Goal: Task Accomplishment & Management: Complete application form

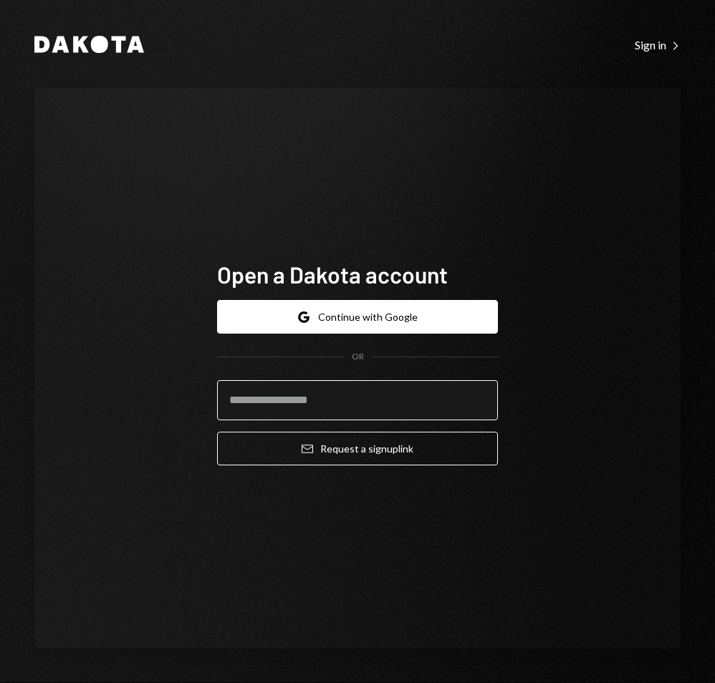
click at [356, 392] on input "email" at bounding box center [357, 400] width 281 height 40
click at [328, 392] on input "email" at bounding box center [357, 400] width 281 height 40
paste input "**********"
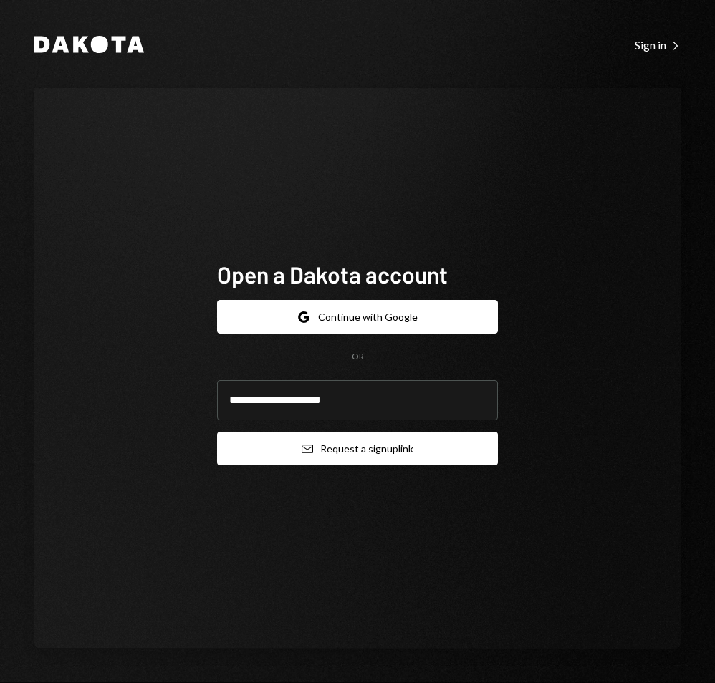
type input "**********"
click at [331, 443] on button "Email Request a sign up link" at bounding box center [357, 449] width 281 height 34
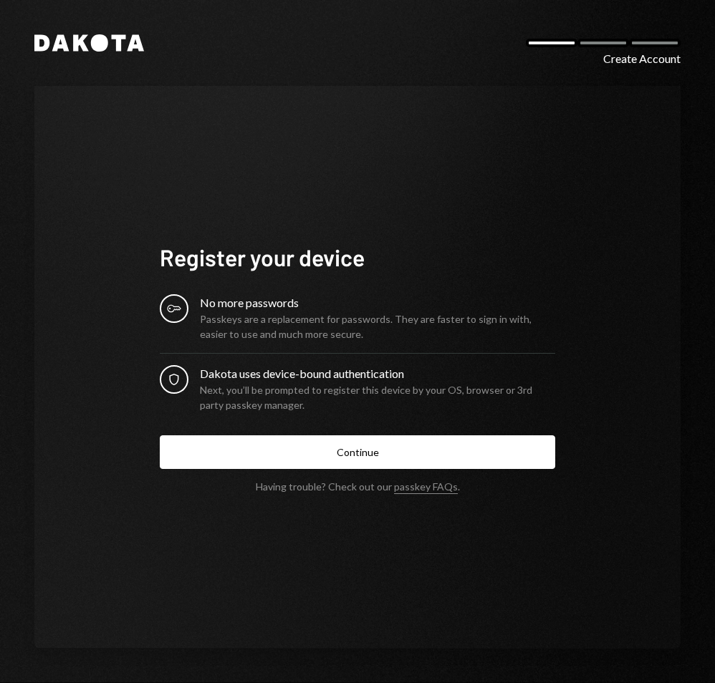
click at [279, 67] on div "Dakota Create Account Register your device Key No more passwords Passkeys are a…" at bounding box center [357, 341] width 715 height 683
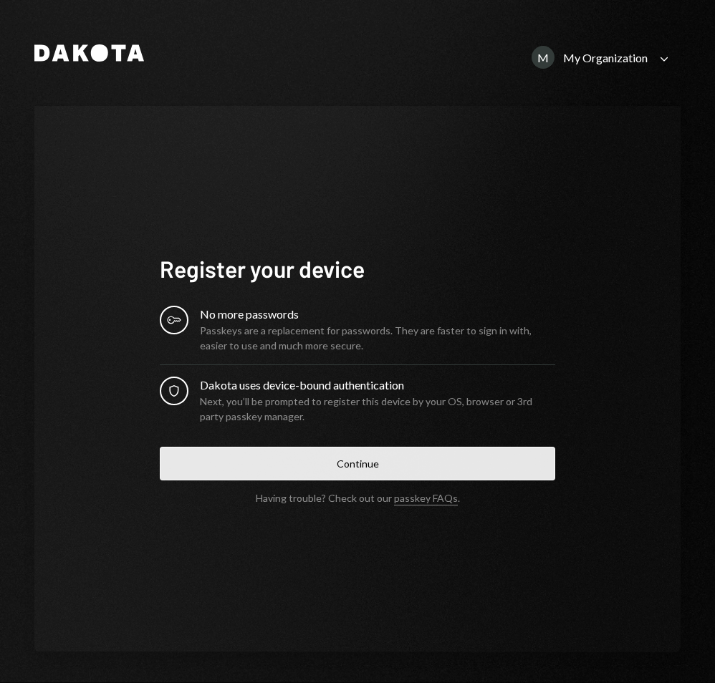
click at [224, 450] on button "Continue" at bounding box center [357, 464] width 395 height 34
click at [221, 478] on button "Continue" at bounding box center [357, 464] width 395 height 34
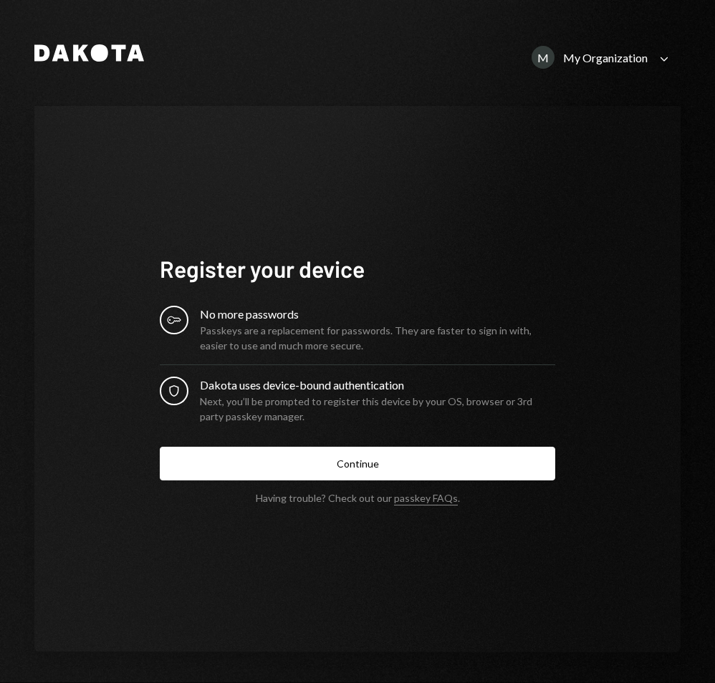
click at [571, 46] on div "M My Organization" at bounding box center [589, 57] width 116 height 23
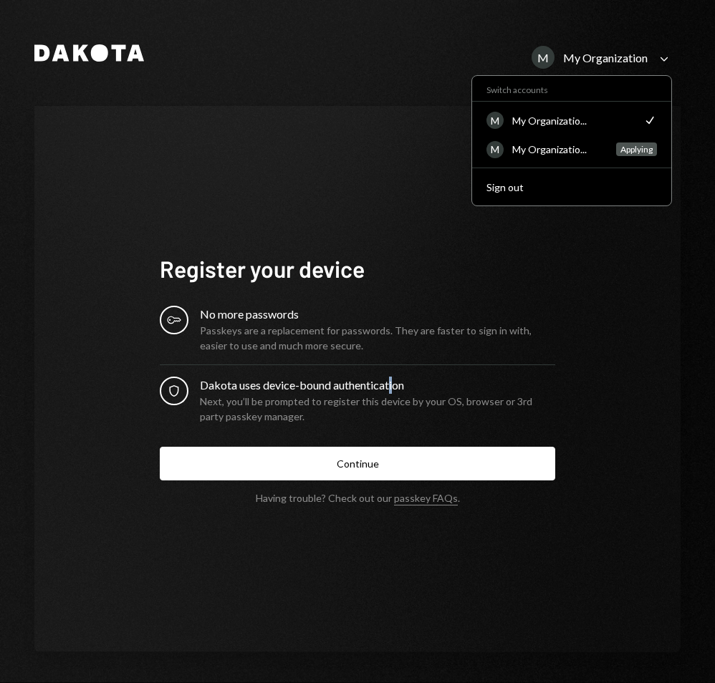
drag, startPoint x: 388, startPoint y: 382, endPoint x: 387, endPoint y: 393, distance: 10.8
click at [390, 386] on div "Dakota uses device-bound authentication" at bounding box center [377, 385] width 355 height 17
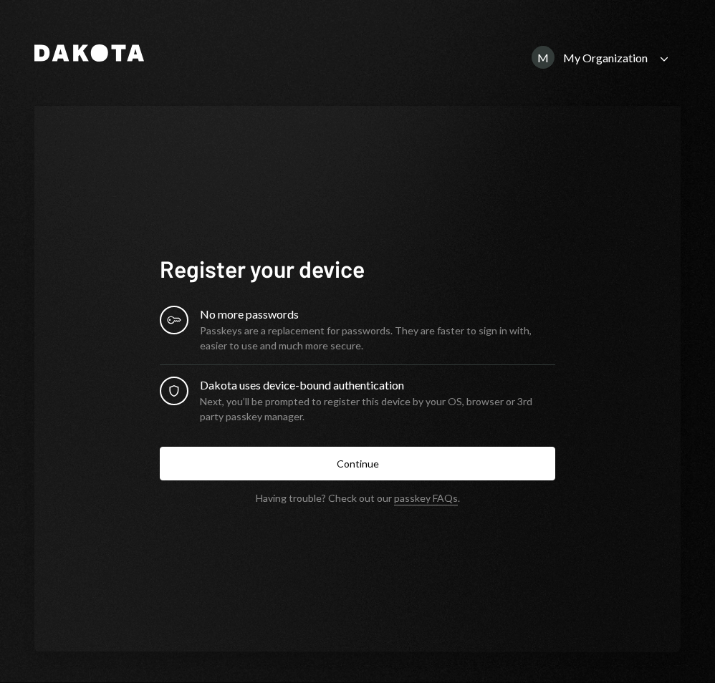
click at [343, 488] on form "Register your device Key No more passwords Passkeys are a replacement for passw…" at bounding box center [357, 379] width 395 height 250
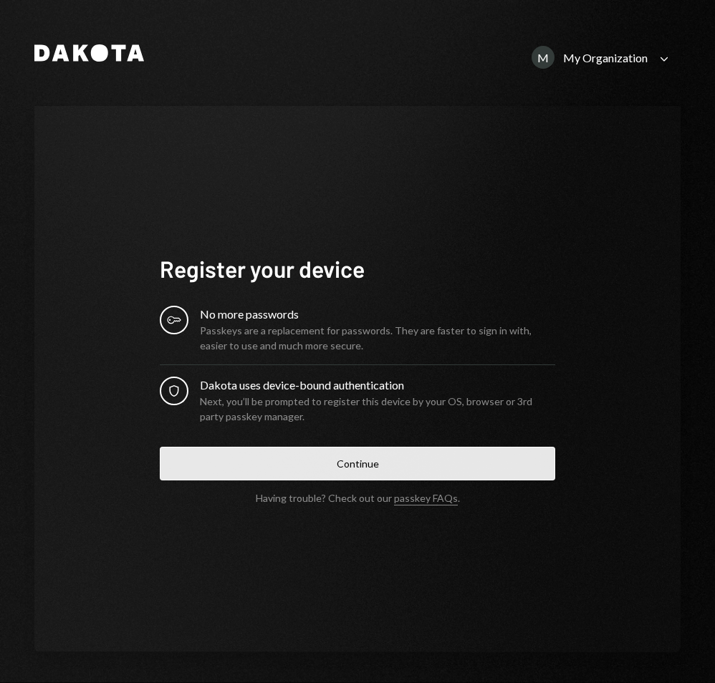
click at [349, 472] on button "Continue" at bounding box center [357, 464] width 395 height 34
click at [361, 468] on button "Continue" at bounding box center [357, 464] width 395 height 34
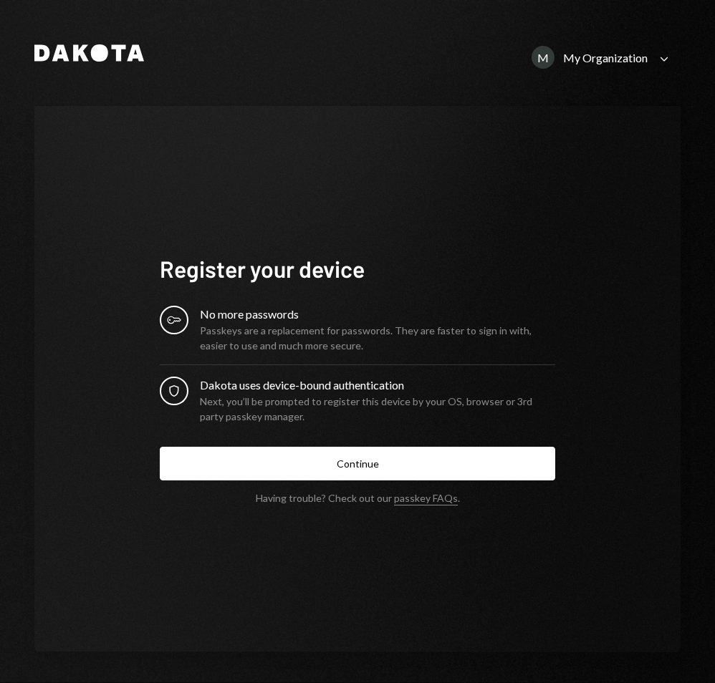
click at [474, 439] on form "Register your device Key No more passwords Passkeys are a replacement for passw…" at bounding box center [357, 379] width 395 height 250
click at [510, 448] on form "Register your device Key No more passwords Passkeys are a replacement for passw…" at bounding box center [357, 379] width 395 height 250
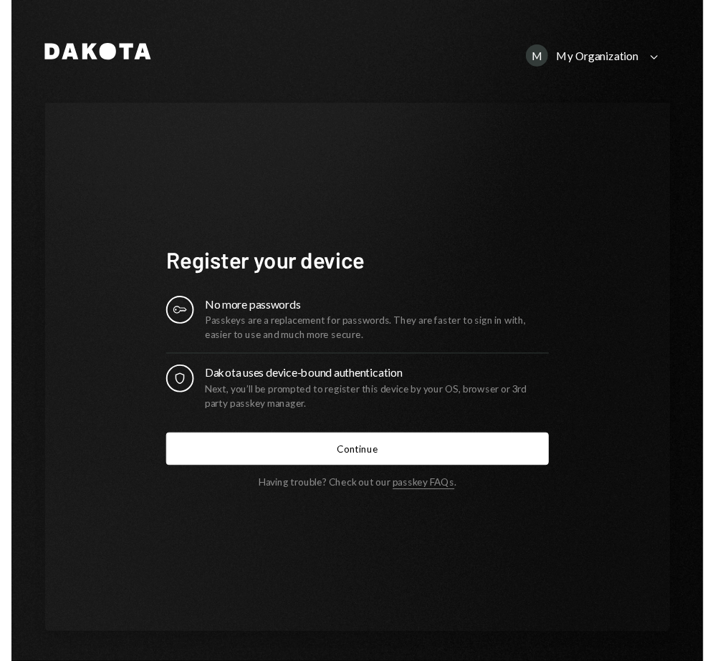
scroll to position [4, 0]
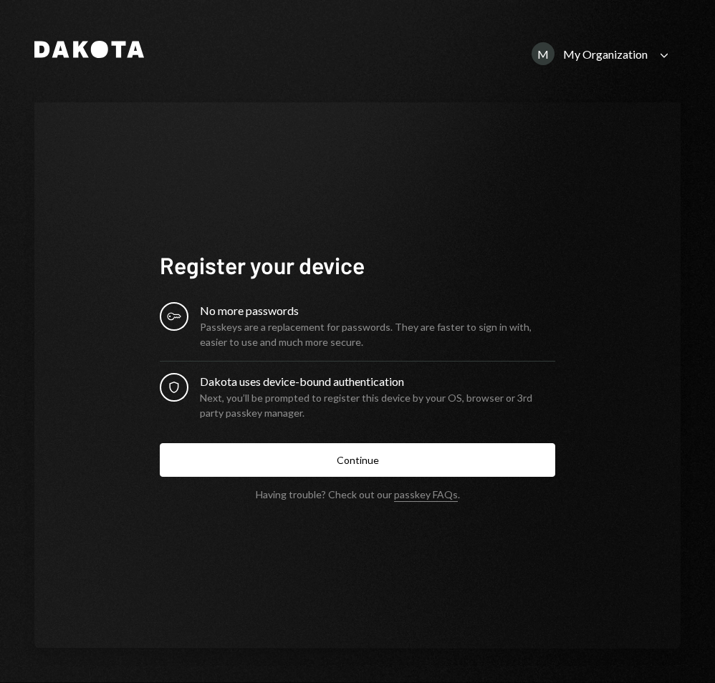
click at [447, 448] on button "Continue" at bounding box center [357, 460] width 395 height 34
drag, startPoint x: 607, startPoint y: 71, endPoint x: 601, endPoint y: 79, distance: 10.3
click at [607, 72] on div "Dakota M My Organization Caret Down Register your device Key No more passwords …" at bounding box center [357, 339] width 715 height 687
click at [597, 56] on div "My Organization" at bounding box center [605, 54] width 84 height 14
drag, startPoint x: 344, startPoint y: 193, endPoint x: 327, endPoint y: 197, distance: 17.6
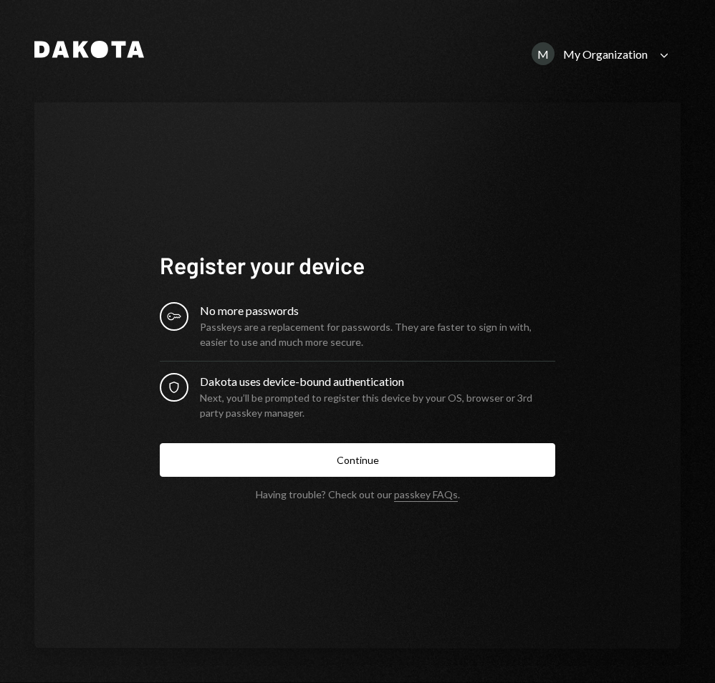
click at [327, 197] on div "Register your device Key No more passwords Passkeys are a replacement for passw…" at bounding box center [357, 375] width 430 height 364
drag, startPoint x: 181, startPoint y: 152, endPoint x: 153, endPoint y: 128, distance: 36.6
click at [153, 153] on div "Register your device Key No more passwords Passkeys are a replacement for passw…" at bounding box center [357, 375] width 646 height 546
click at [430, 117] on div "Register your device Key No more passwords Passkeys are a replacement for passw…" at bounding box center [357, 375] width 646 height 546
click at [574, 47] on div "My Organization" at bounding box center [605, 54] width 84 height 14
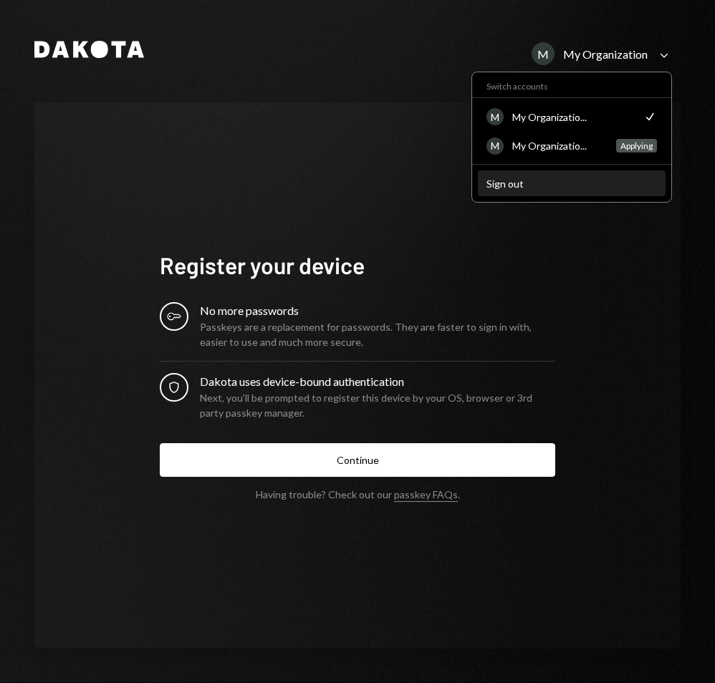
click at [554, 192] on button "Sign out" at bounding box center [572, 184] width 188 height 26
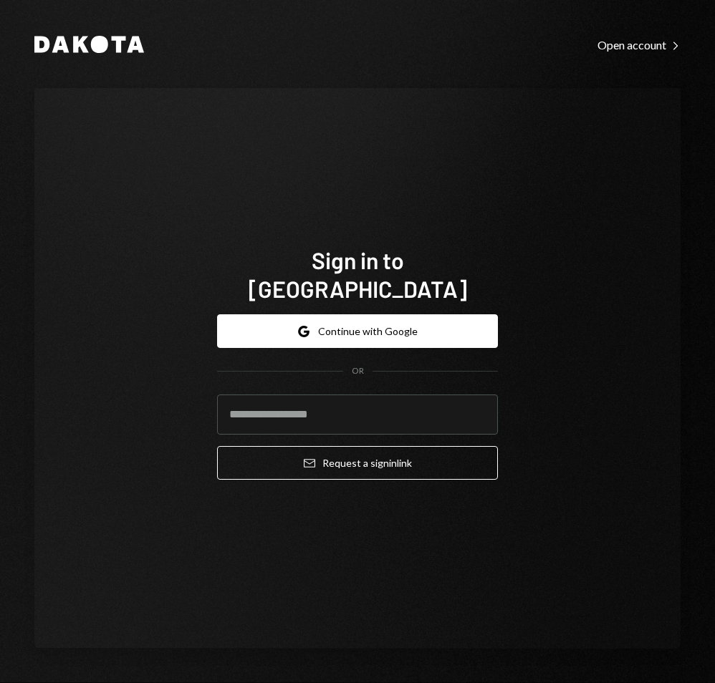
click at [566, 188] on div "Sign in to Dakota Google Continue with Google OR Email Request a sign in link" at bounding box center [357, 368] width 646 height 561
click at [349, 402] on input "email" at bounding box center [357, 415] width 281 height 40
type input "**********"
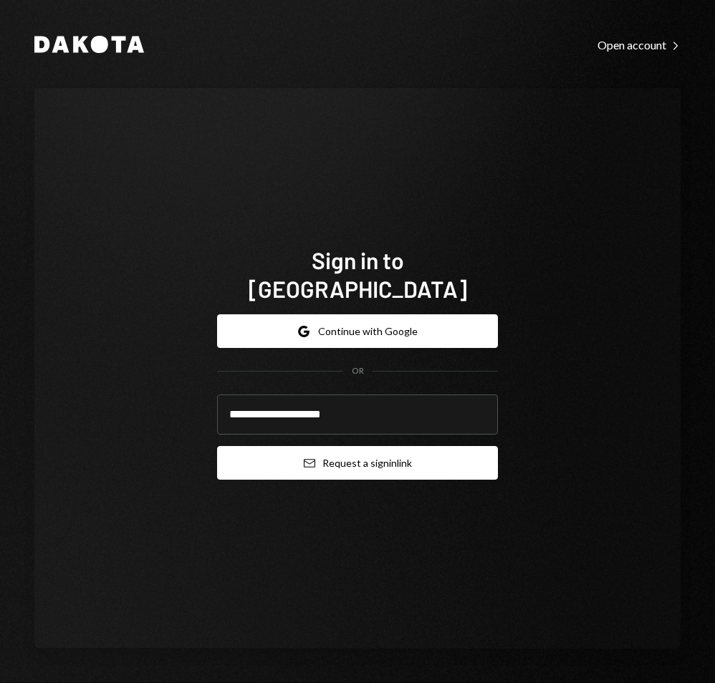
click at [304, 459] on icon "submit" at bounding box center [309, 463] width 11 height 9
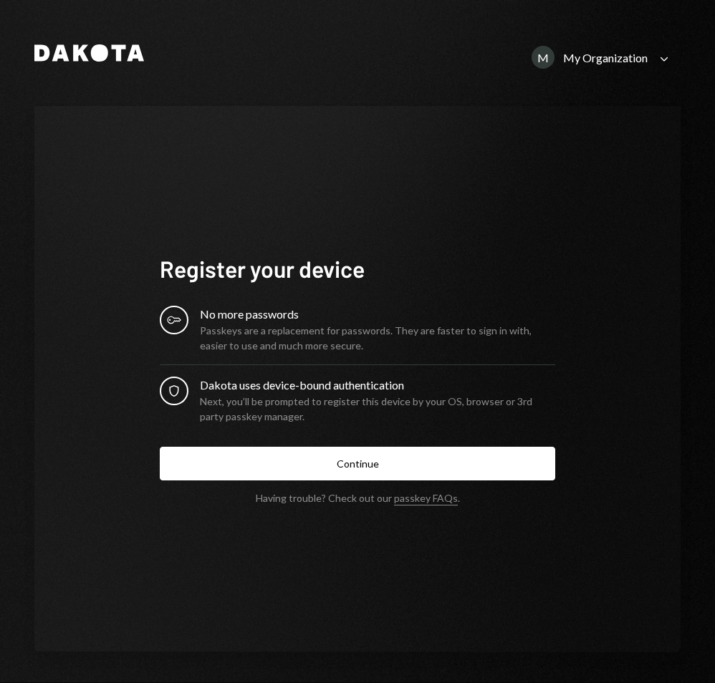
click at [275, 420] on div "Next, you’ll be prompted to register this device by your OS, browser or 3rd par…" at bounding box center [377, 409] width 355 height 30
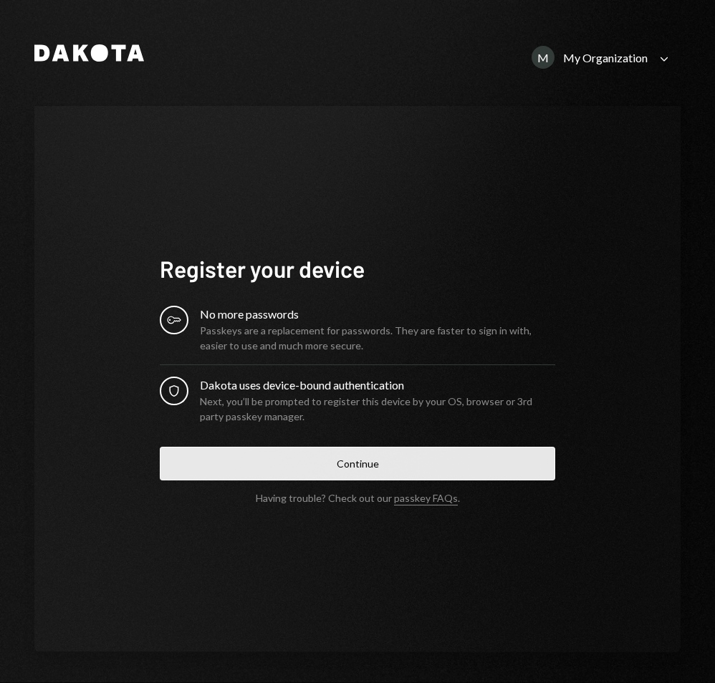
click at [264, 469] on button "Continue" at bounding box center [357, 464] width 395 height 34
